Goal: Go to known website: Access a specific website the user already knows

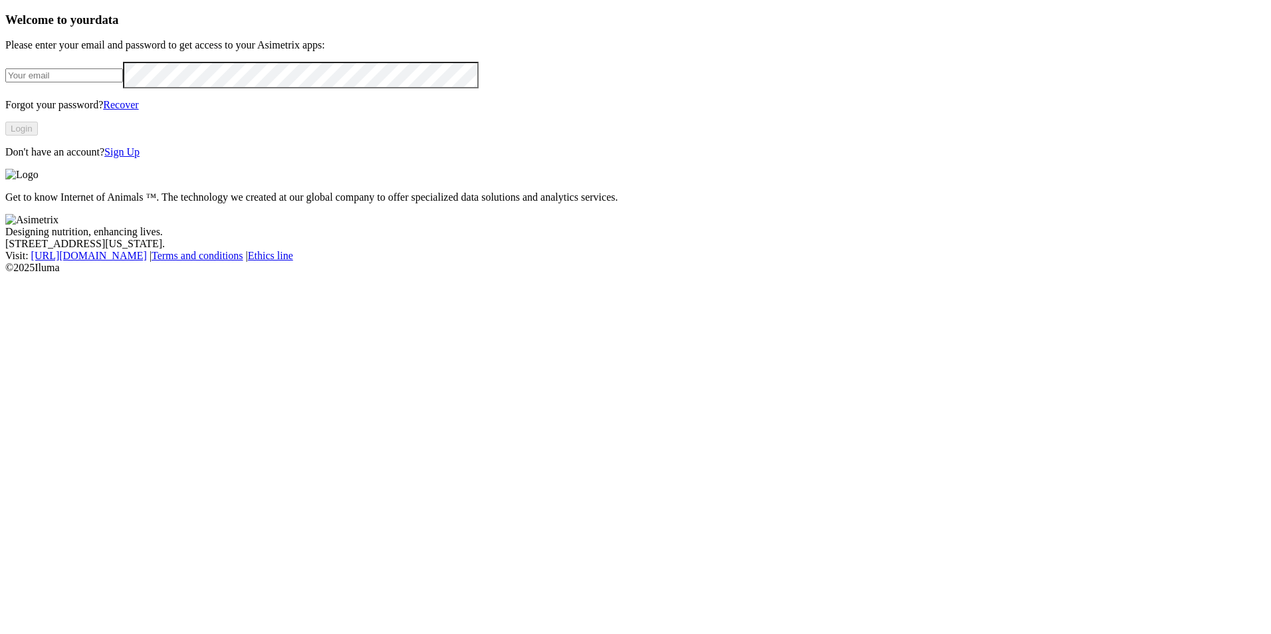
type input "[EMAIL_ADDRESS][DOMAIN_NAME]"
drag, startPoint x: 270, startPoint y: 328, endPoint x: 278, endPoint y: 326, distance: 8.2
click at [38, 136] on button "Login" at bounding box center [21, 129] width 33 height 14
